Goal: Transaction & Acquisition: Purchase product/service

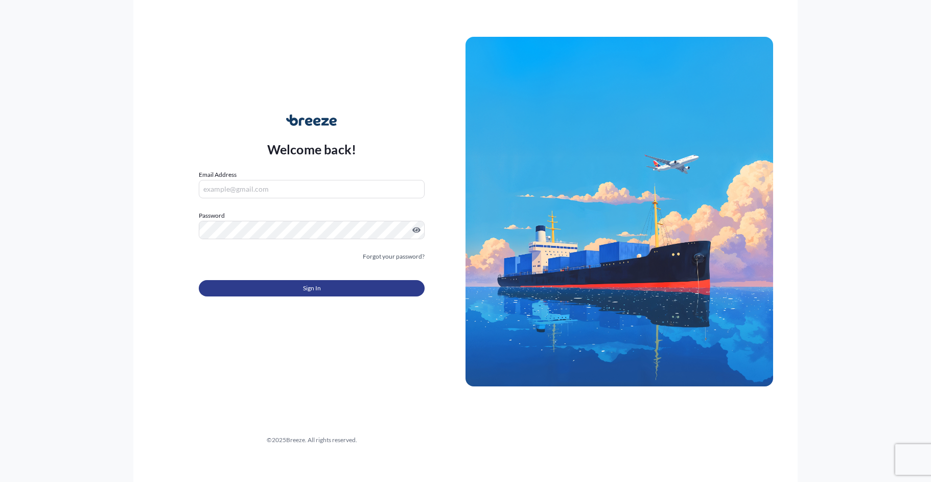
type input "[EMAIL_ADDRESS][DOMAIN_NAME]"
click at [322, 290] on button "Sign In" at bounding box center [312, 288] width 226 height 16
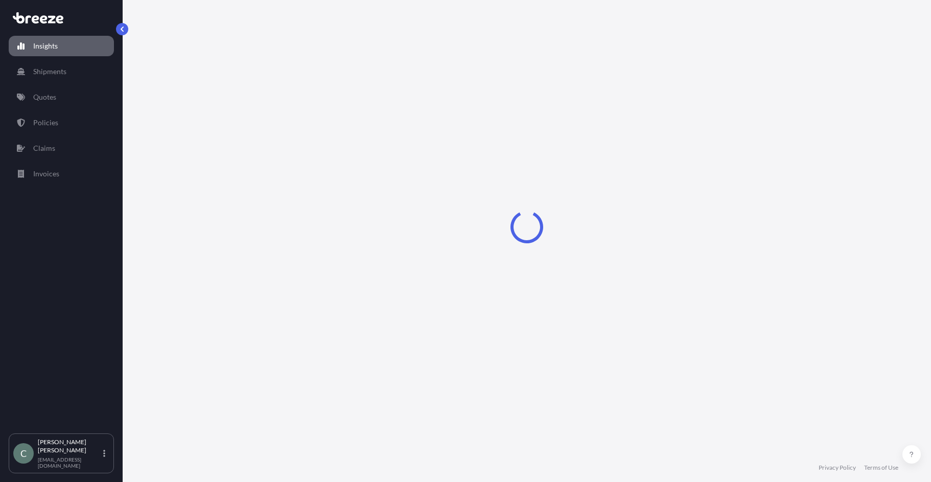
select select "2025"
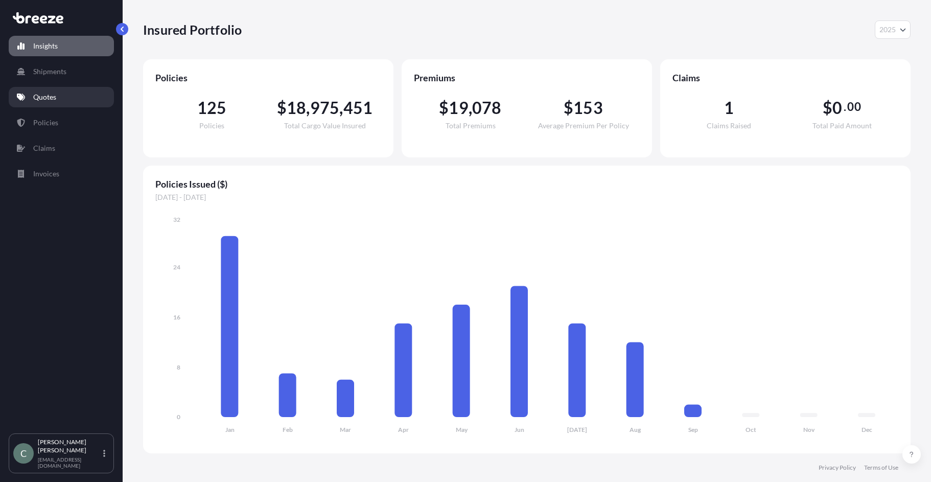
click at [48, 98] on p "Quotes" at bounding box center [44, 97] width 23 height 10
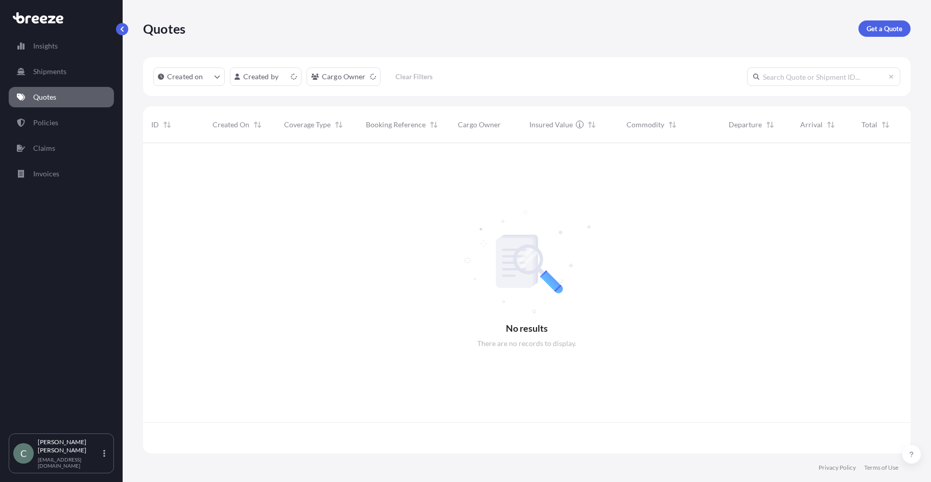
scroll to position [308, 759]
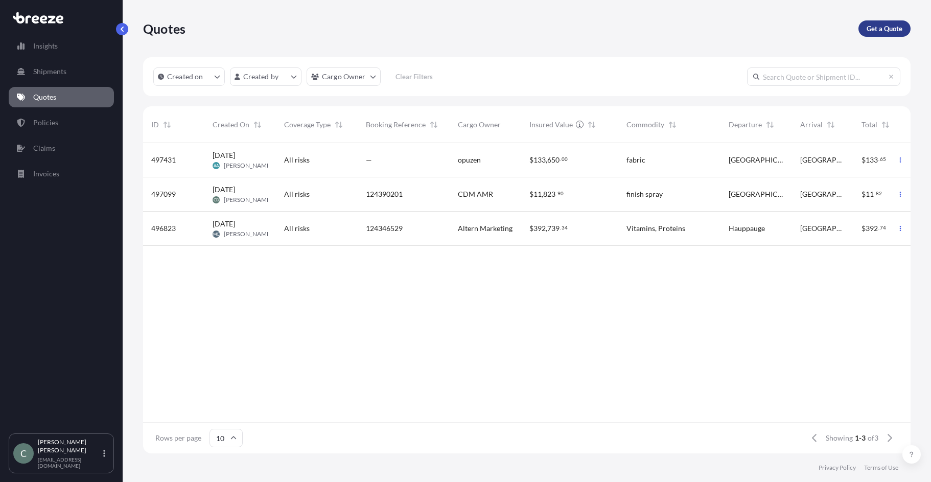
click at [890, 31] on p "Get a Quote" at bounding box center [884, 28] width 36 height 10
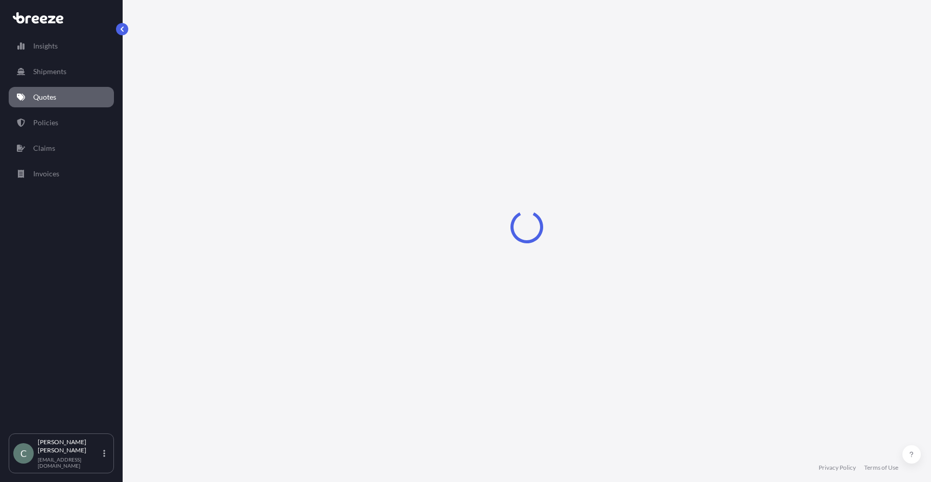
select select "Sea"
select select "1"
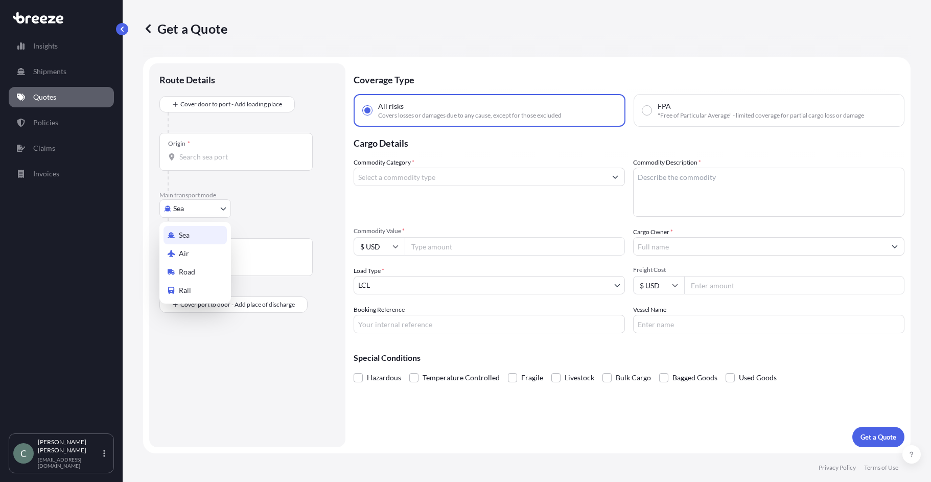
click at [218, 209] on body "Insights Shipments Quotes Policies Claims Invoices C [PERSON_NAME] [EMAIL_ADDRE…" at bounding box center [465, 241] width 931 height 482
click at [212, 273] on div "Road" at bounding box center [194, 272] width 63 height 18
select select "Road"
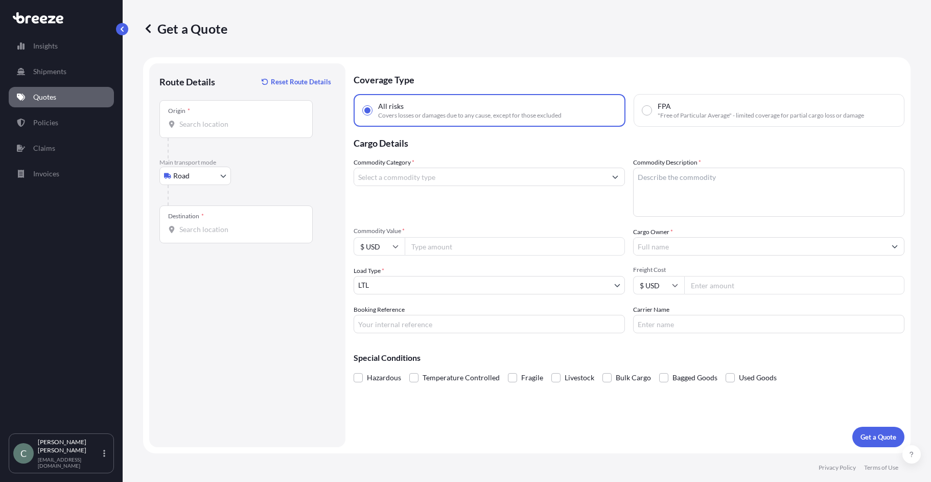
click at [411, 181] on input "Commodity Category *" at bounding box center [480, 177] width 252 height 18
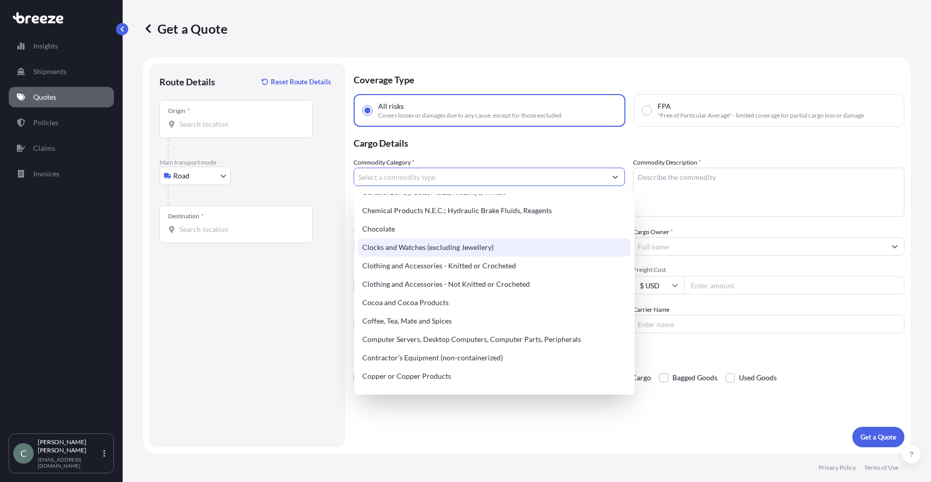
scroll to position [306, 0]
